Goal: Task Accomplishment & Management: Complete application form

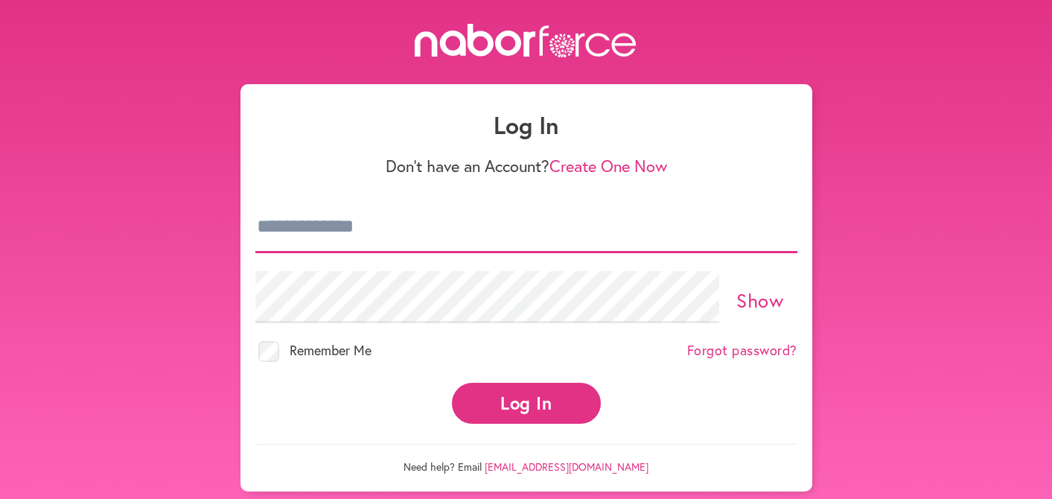
click at [267, 218] on input "email" at bounding box center [526, 227] width 542 height 52
type input "**********"
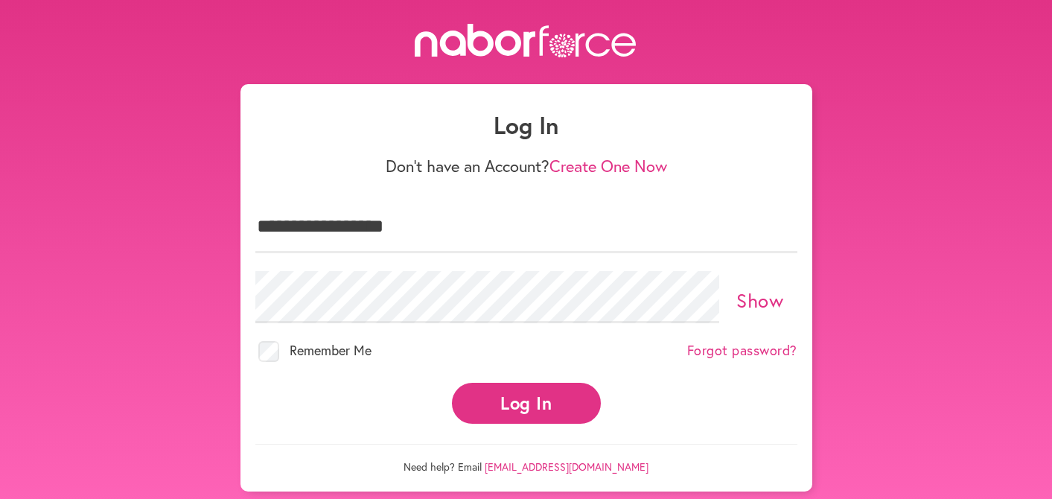
click at [502, 406] on button "Log In" at bounding box center [526, 403] width 149 height 41
